Goal: Transaction & Acquisition: Register for event/course

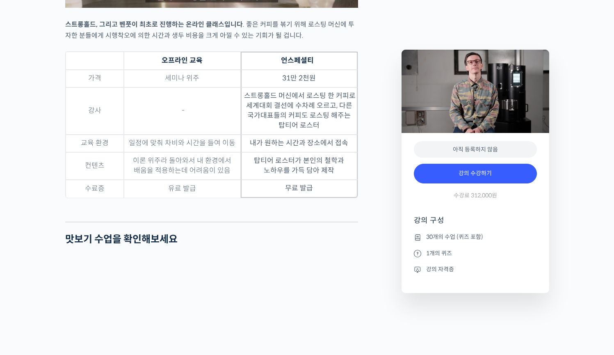
scroll to position [2498, 0]
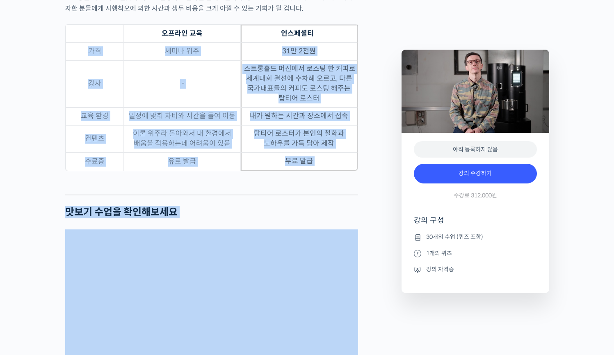
click at [189, 194] on div at bounding box center [211, 188] width 293 height 12
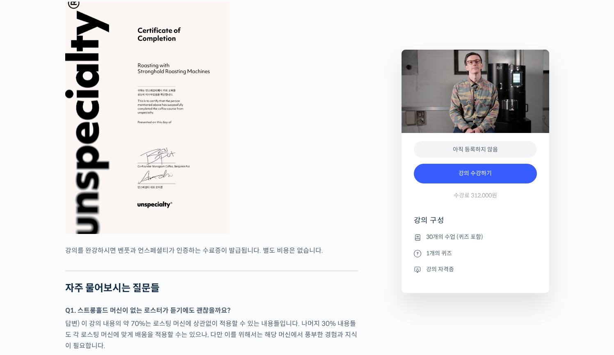
scroll to position [3408, 0]
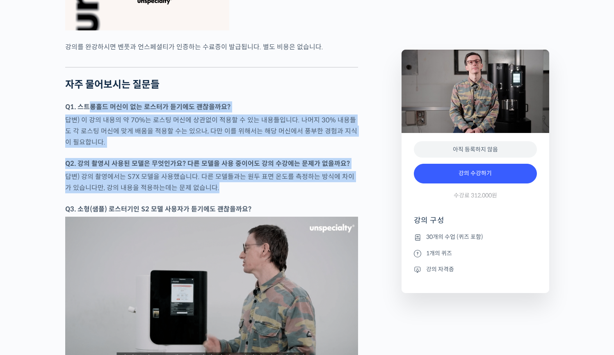
drag, startPoint x: 89, startPoint y: 126, endPoint x: 184, endPoint y: 214, distance: 129.7
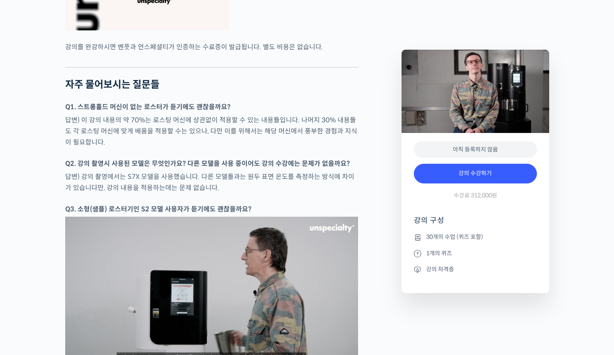
click at [188, 213] on strong "Q3. 소형(샘플) 로스터기인 S2 모델 사용자가 듣기에도 괜찮을까요?" at bounding box center [158, 209] width 186 height 9
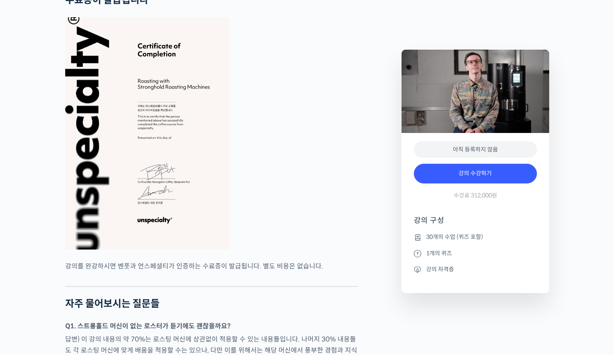
scroll to position [1410, 0]
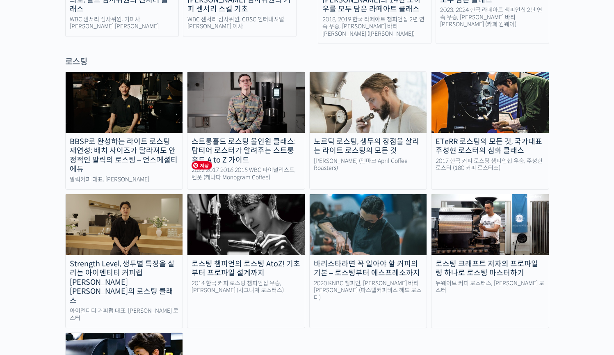
scroll to position [643, 0]
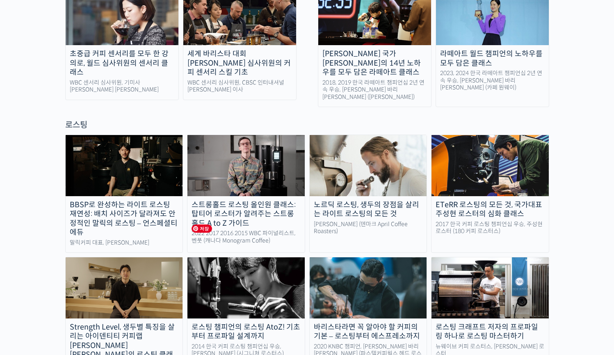
click at [240, 148] on img at bounding box center [245, 165] width 117 height 61
click at [365, 200] on div "노르딕 로스팅, 생두의 장점을 살리는 라이트 로스팅의 모든 것" at bounding box center [368, 209] width 117 height 18
click at [263, 230] on div "2022 2017 2016 2015 WBC 파이널리스트, 벤풋 (캐나다 Monogram Coffee)" at bounding box center [245, 237] width 117 height 14
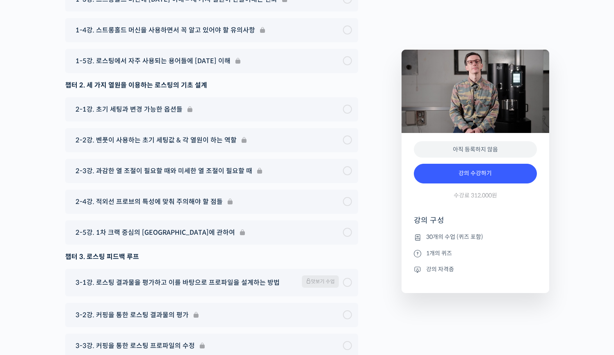
scroll to position [3454, 0]
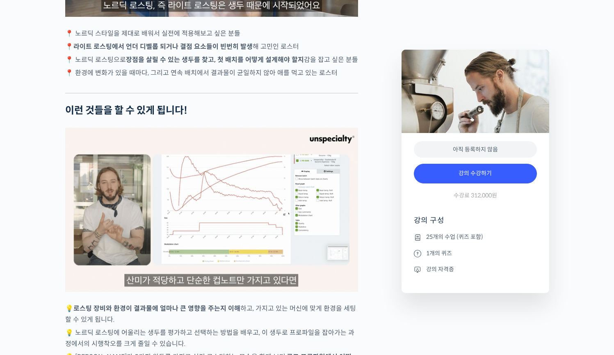
scroll to position [1795, 0]
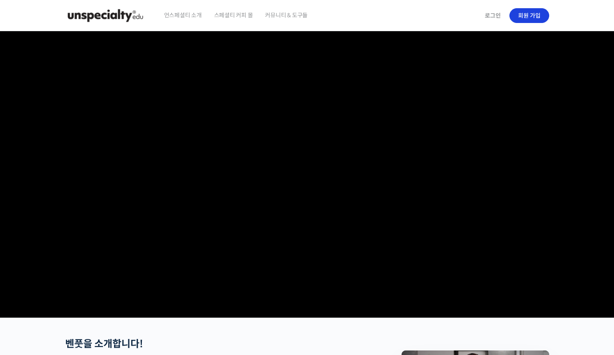
click at [532, 14] on link "회원 가입" at bounding box center [529, 15] width 40 height 15
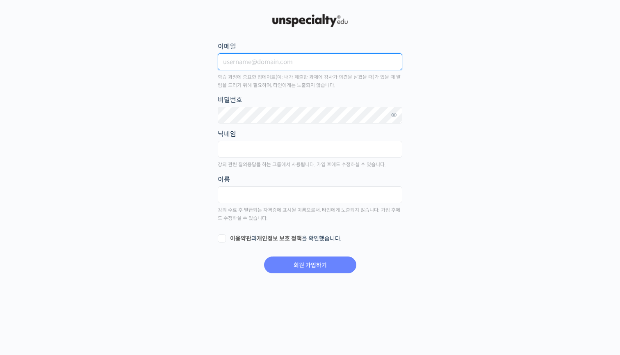
type input "0"
type input "ㅡ"
type input "[EMAIL_ADDRESS][DOMAIN_NAME]"
click at [347, 87] on p "학습 과정에 중요한 업데이트(예: 내가 제출한 과제에 강사가 의견을 남겼을 때)가 있을 때 알림을 드리기 위해 필요하며, 타인에게는 노출되지 …" at bounding box center [310, 81] width 185 height 17
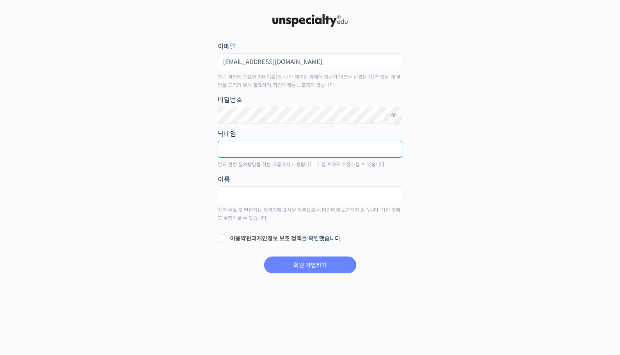
click at [305, 148] on input "text" at bounding box center [310, 149] width 185 height 17
type input "h"
type input "1"
type input "he1"
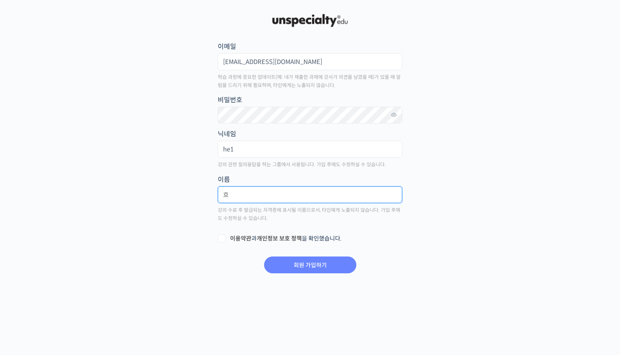
type input "ㅎ"
type input "초"
type input "최희원"
click at [219, 242] on label "이용약관 과 개인정보 보호 정책 을 확인했습니다." at bounding box center [310, 239] width 185 height 8
click at [219, 240] on input "이용약관 과 개인정보 보호 정책 을 확인했습니다." at bounding box center [220, 237] width 5 height 5
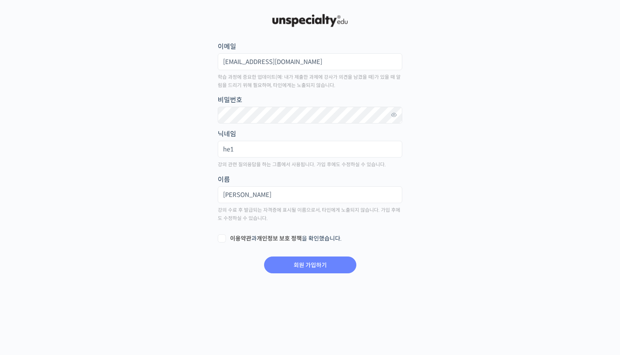
checkbox input "true"
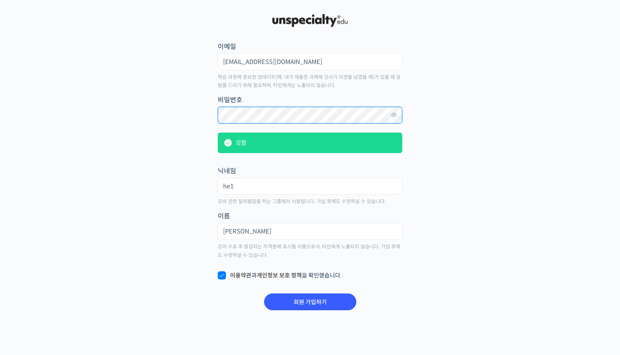
click at [310, 301] on input "회원 가입하기" at bounding box center [310, 301] width 92 height 17
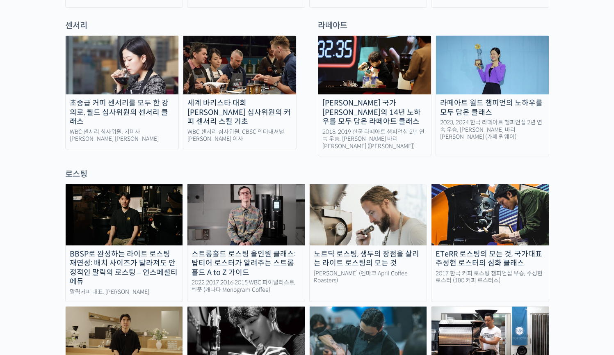
scroll to position [602, 0]
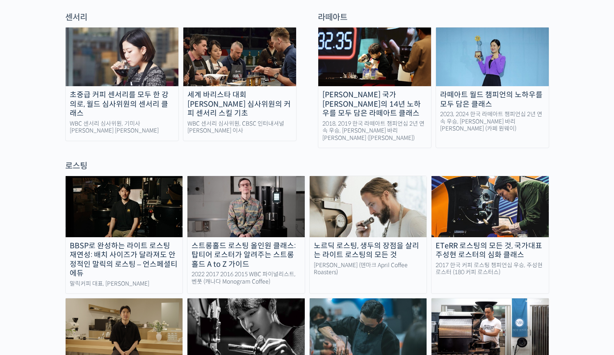
click at [294, 241] on div "스트롱홀드 로스팅 올인원 클래스: 탑티어 로스터가 알려주는 스트롱홀드 A to Z 가이드" at bounding box center [245, 255] width 117 height 28
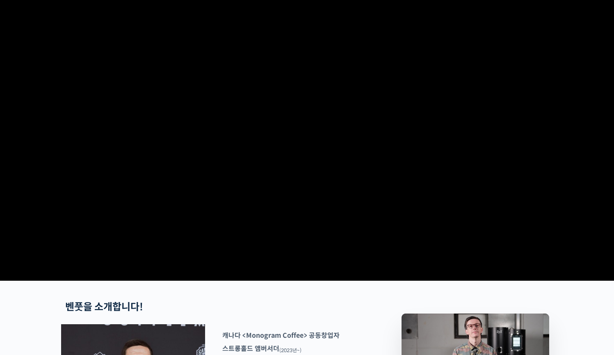
scroll to position [353, 0]
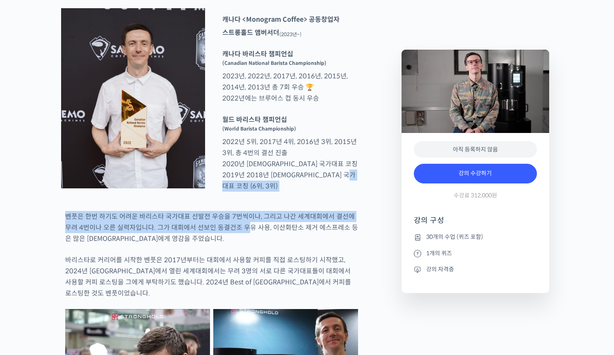
drag, startPoint x: 239, startPoint y: 254, endPoint x: 240, endPoint y: 221, distance: 33.6
click at [240, 199] on div "캐나다 <Monogram Coffee> 공동창업자 스트롱홀드 앰버서더 (2023년~) 캐나다 바리스타 챔피언십 (Canadian Nationa…" at bounding box center [211, 103] width 301 height 191
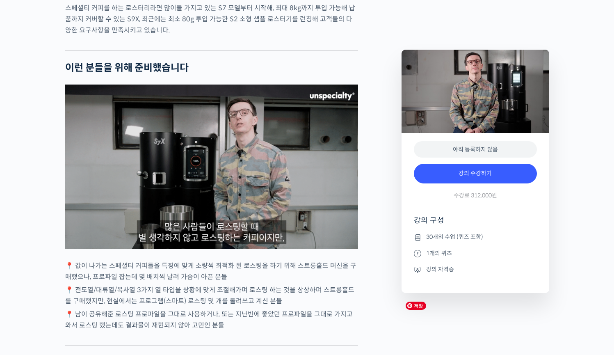
scroll to position [1642, 0]
